Goal: Subscribe to service/newsletter

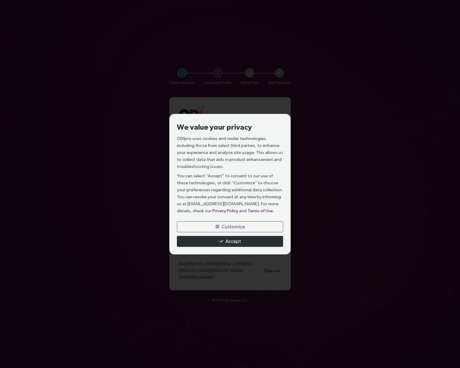
click at [216, 240] on button "Accept" at bounding box center [230, 241] width 106 height 11
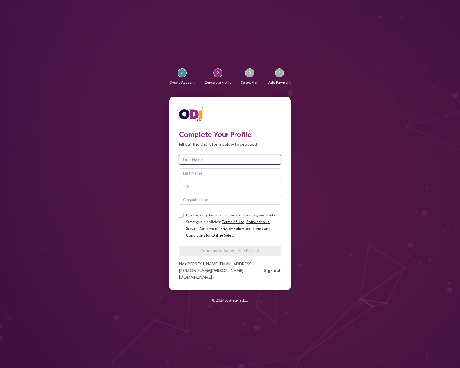
click at [212, 164] on input "text" at bounding box center [230, 160] width 102 height 10
type input "Tim"
type input "Stutts"
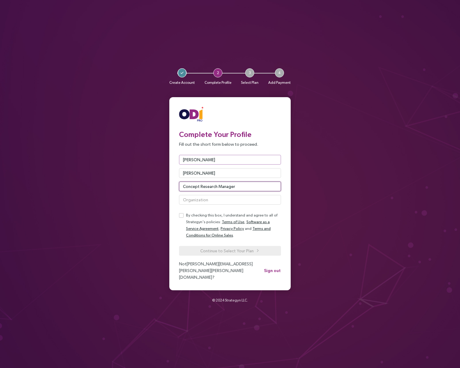
type input "Concept Research Manager"
type input "Stryker"
click at [172, 194] on div "Complete Your Profile Fill out the short form below to proceed. Tim Stutts Conc…" at bounding box center [229, 193] width 121 height 193
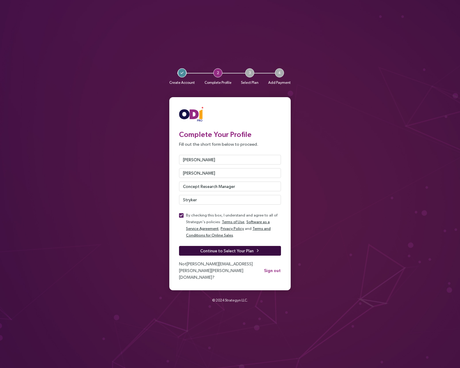
click at [225, 254] on span "Continue to Select Your Plan" at bounding box center [226, 250] width 53 height 7
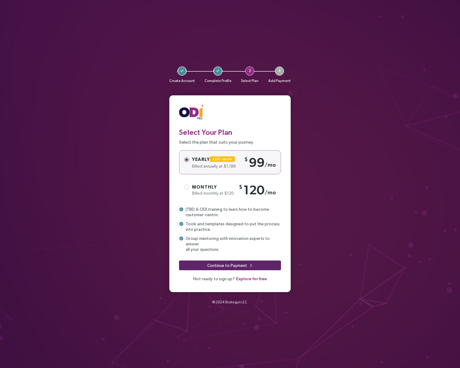
click at [211, 189] on span "Monthly" at bounding box center [204, 186] width 25 height 5
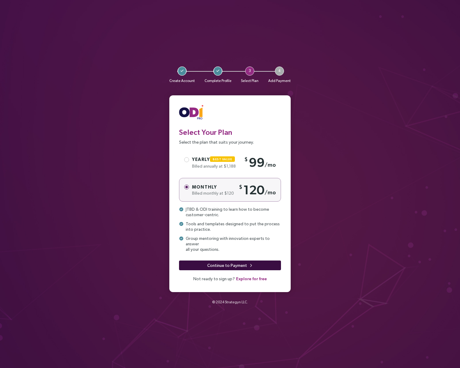
click at [212, 264] on span "Continue to Payment" at bounding box center [227, 265] width 40 height 7
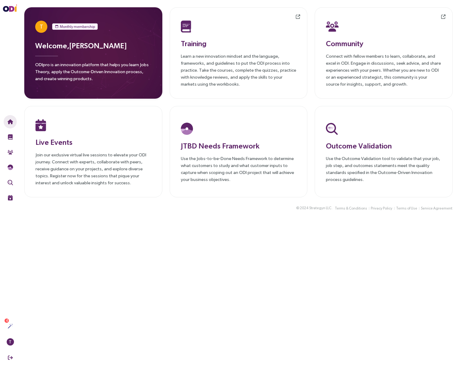
click at [147, 72] on p "ODIpro is an innovation platform that helps you learn Jobs Theory, apply the Ou…" at bounding box center [93, 73] width 116 height 25
click at [133, 69] on p "ODIpro is an innovation platform that helps you learn Jobs Theory, apply the Ou…" at bounding box center [93, 73] width 116 height 25
click at [109, 1] on div "T Monthly membership Welcome, [PERSON_NAME] ODIpro is an innovation platform th…" at bounding box center [238, 102] width 443 height 204
click at [402, 100] on div "T Monthly membership Welcome, [PERSON_NAME] ODIpro is an innovation platform th…" at bounding box center [238, 102] width 443 height 204
click at [70, 152] on p "Join our exclusive virtual live sessions to elevate your ODI journey. Connect w…" at bounding box center [93, 168] width 116 height 35
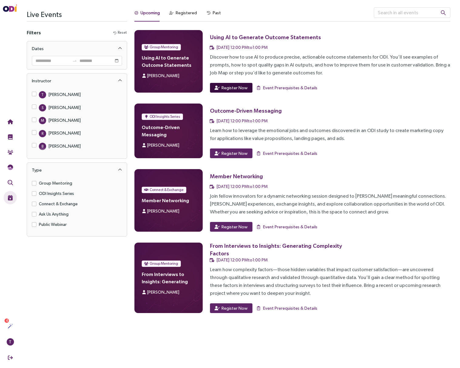
click at [227, 88] on span "Register Now" at bounding box center [234, 87] width 26 height 7
